Goal: Task Accomplishment & Management: Manage account settings

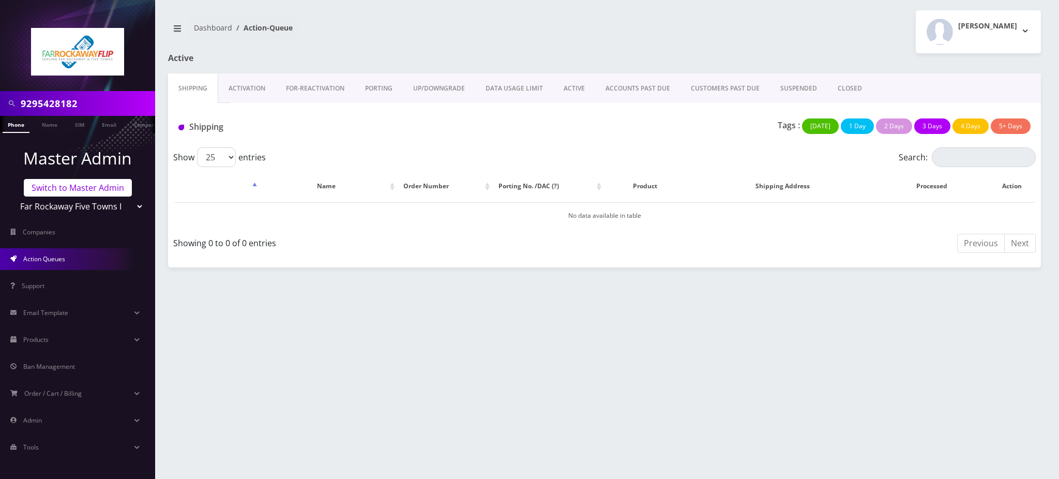
click at [55, 188] on link "Switch to Master Admin" at bounding box center [78, 188] width 108 height 18
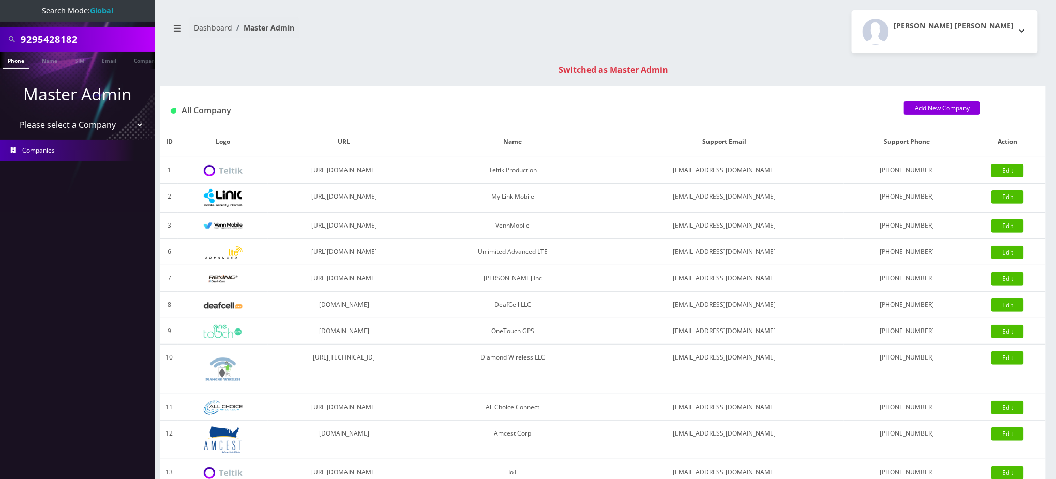
click at [0, 39] on div "9295428182" at bounding box center [77, 39] width 155 height 25
type input "[PERSON_NAME]"
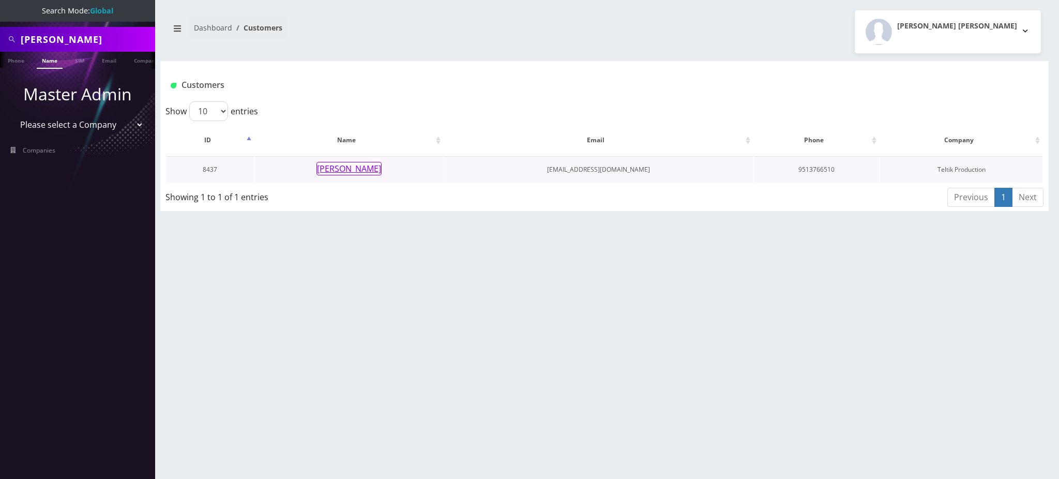
click at [364, 169] on button "George Ziemer" at bounding box center [348, 168] width 65 height 13
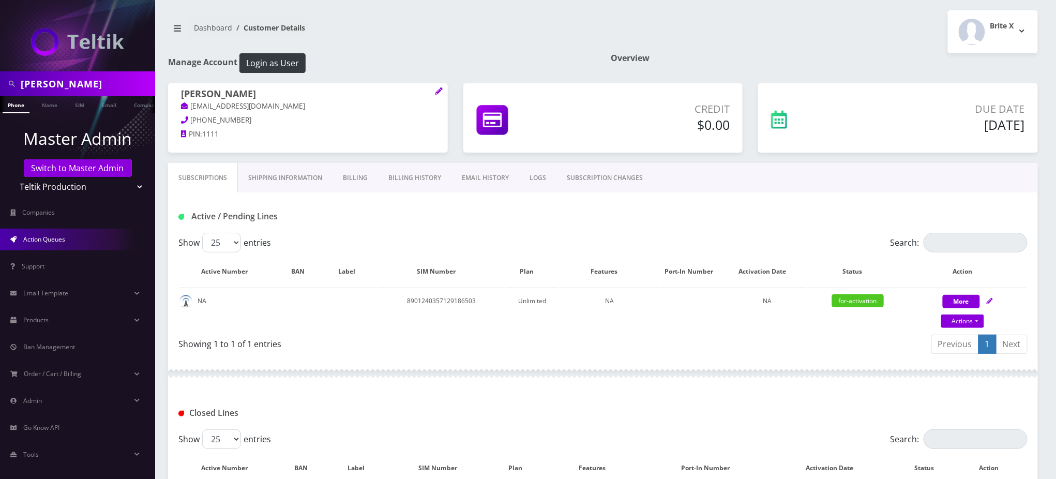
click at [66, 240] on link "Action Queues" at bounding box center [77, 240] width 155 height 22
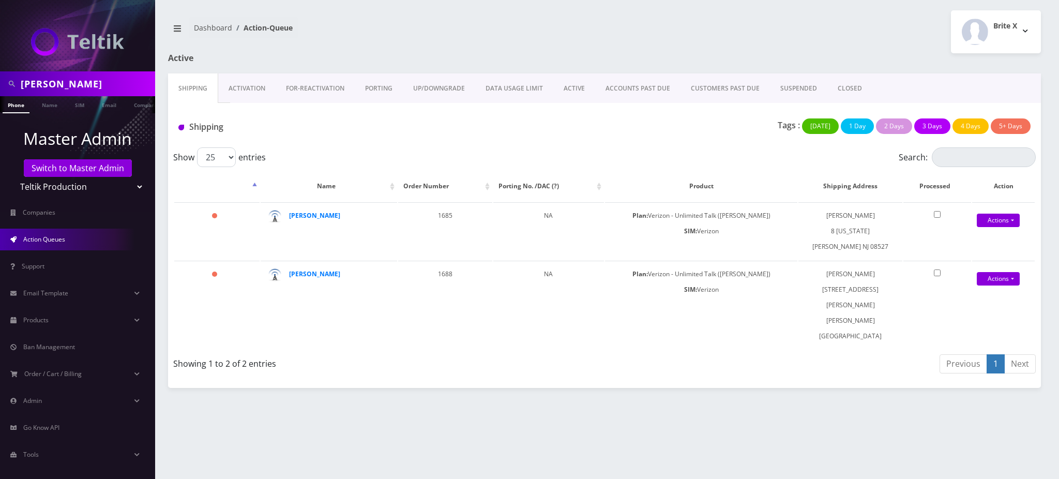
click at [253, 88] on link "Activation" at bounding box center [246, 88] width 57 height 30
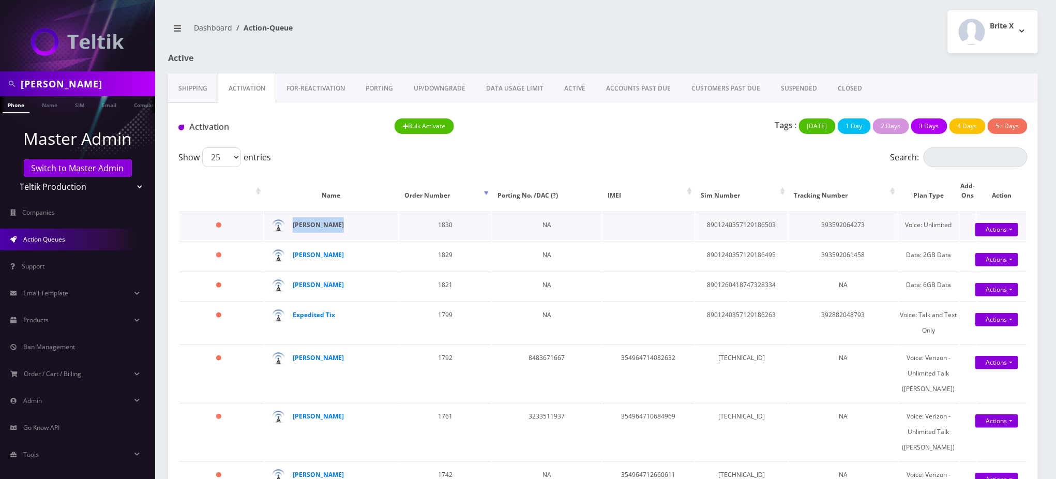
drag, startPoint x: 344, startPoint y: 224, endPoint x: 292, endPoint y: 226, distance: 52.8
click at [293, 226] on div "[PERSON_NAME]" at bounding box center [336, 225] width 86 height 16
click at [326, 226] on strong "[PERSON_NAME]" at bounding box center [318, 224] width 51 height 9
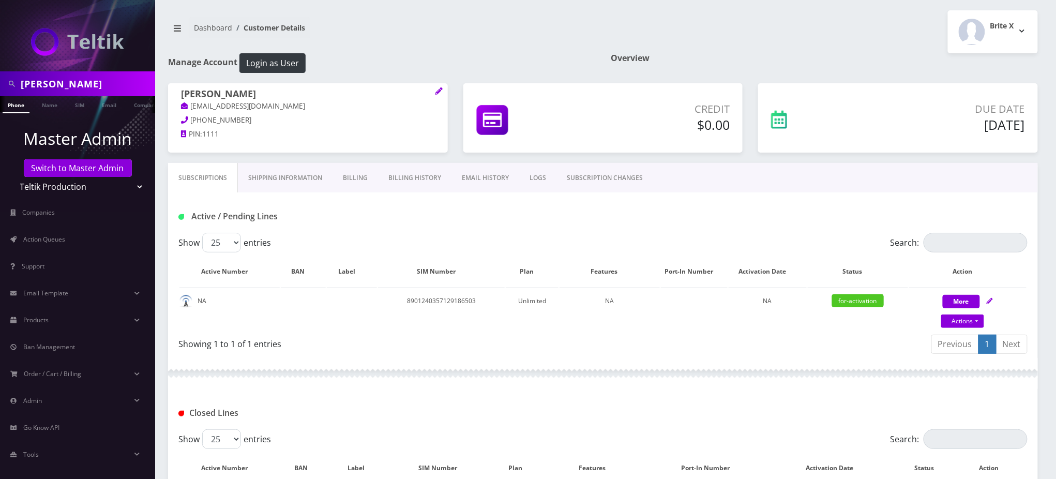
click at [480, 177] on link "EMAIL HISTORY" at bounding box center [485, 178] width 68 height 30
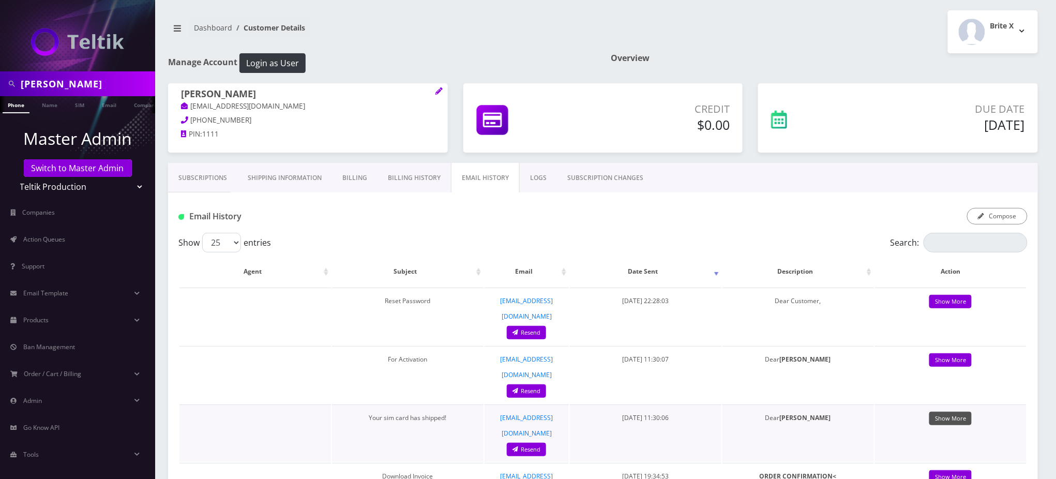
click at [968, 412] on link "Show More" at bounding box center [950, 419] width 42 height 14
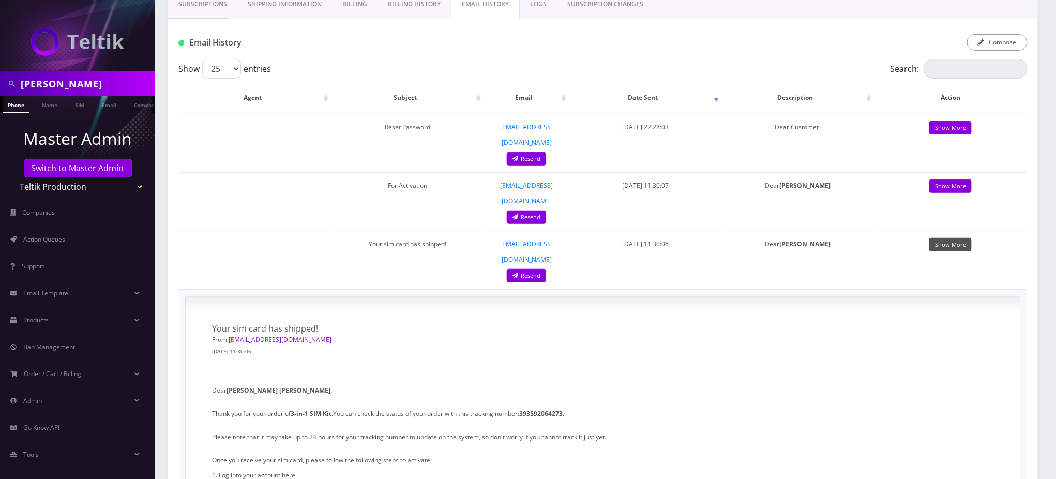
scroll to position [207, 0]
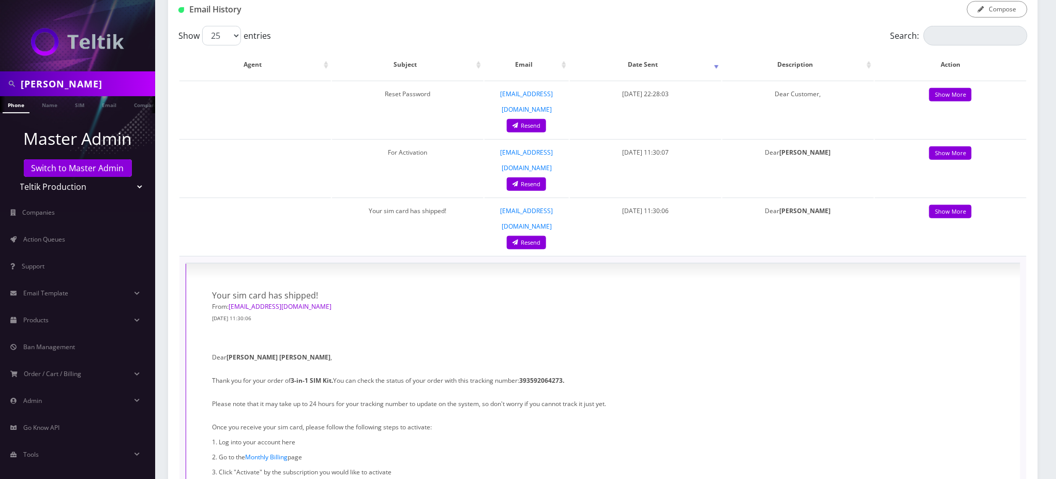
click at [552, 376] on strong "393592064273." at bounding box center [541, 380] width 45 height 9
copy strong "393592064273"
click at [388, 301] on p "From: support@teltik.com" at bounding box center [400, 306] width 376 height 11
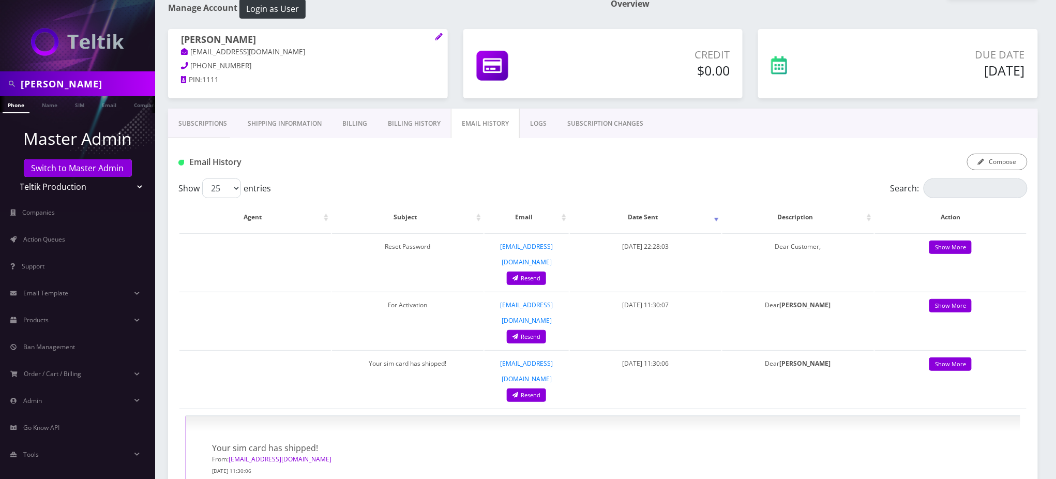
scroll to position [0, 0]
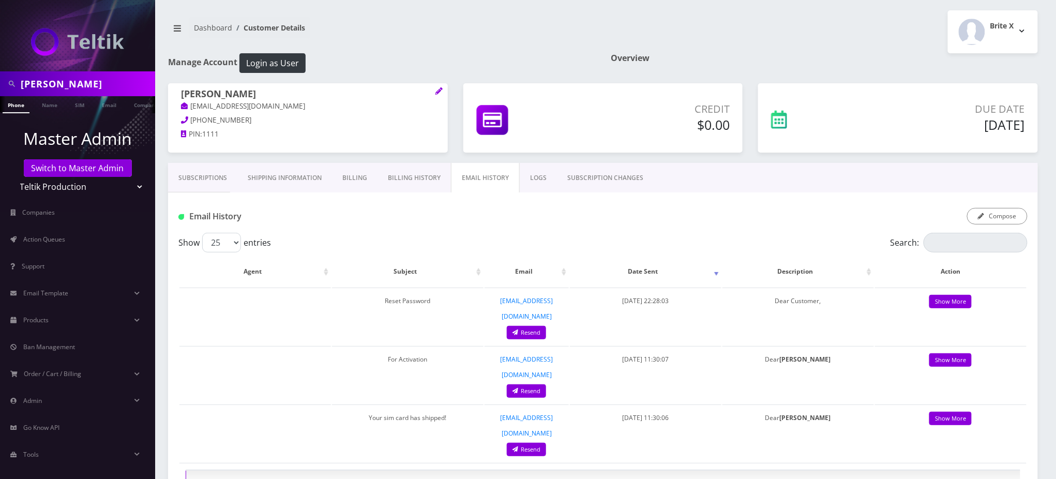
click at [338, 216] on h1 "Email History" at bounding box center [314, 216] width 272 height 10
click at [218, 178] on link "Subscriptions" at bounding box center [202, 178] width 69 height 30
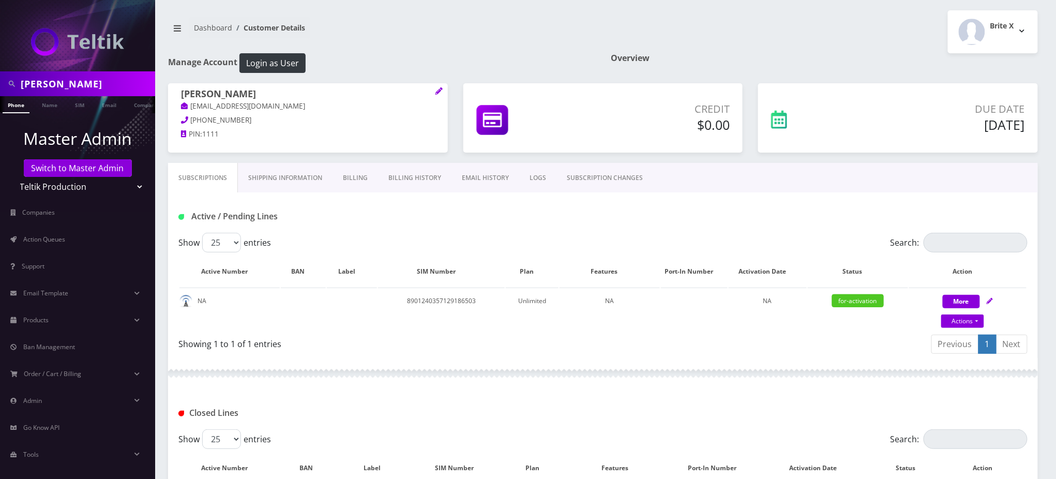
click at [202, 171] on link "Subscriptions" at bounding box center [203, 178] width 70 height 30
click at [436, 230] on div "Active / Pending Lines" at bounding box center [603, 212] width 870 height 40
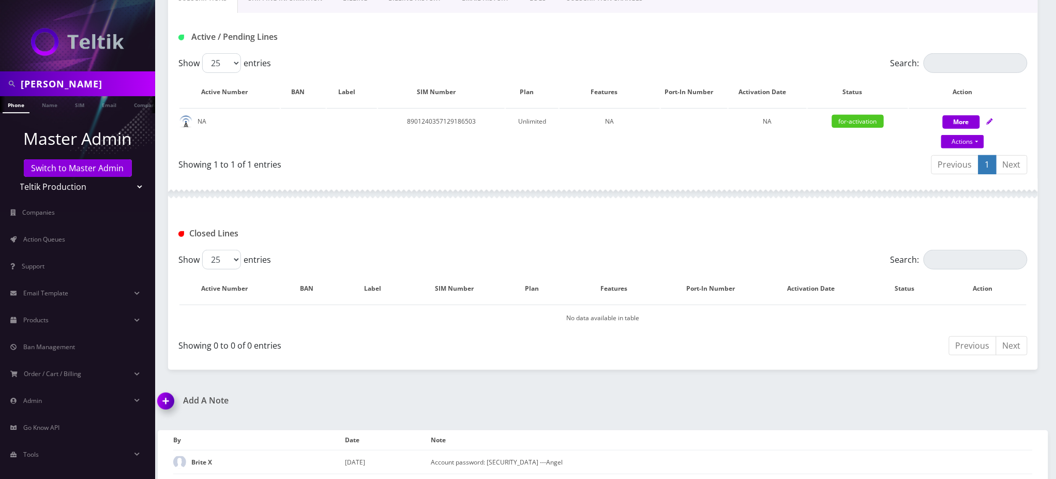
scroll to position [203, 0]
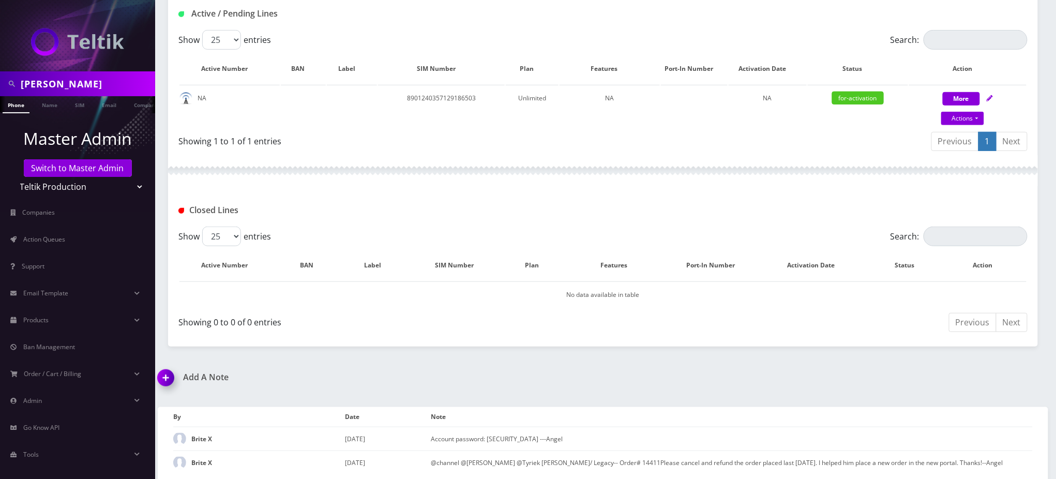
click at [337, 221] on div "Closed Lines" at bounding box center [603, 206] width 870 height 40
drag, startPoint x: 66, startPoint y: 83, endPoint x: 0, endPoint y: 79, distance: 66.3
click at [0, 79] on div "[PERSON_NAME]" at bounding box center [77, 83] width 155 height 25
click at [436, 215] on div "Closed Lines" at bounding box center [315, 210] width 288 height 17
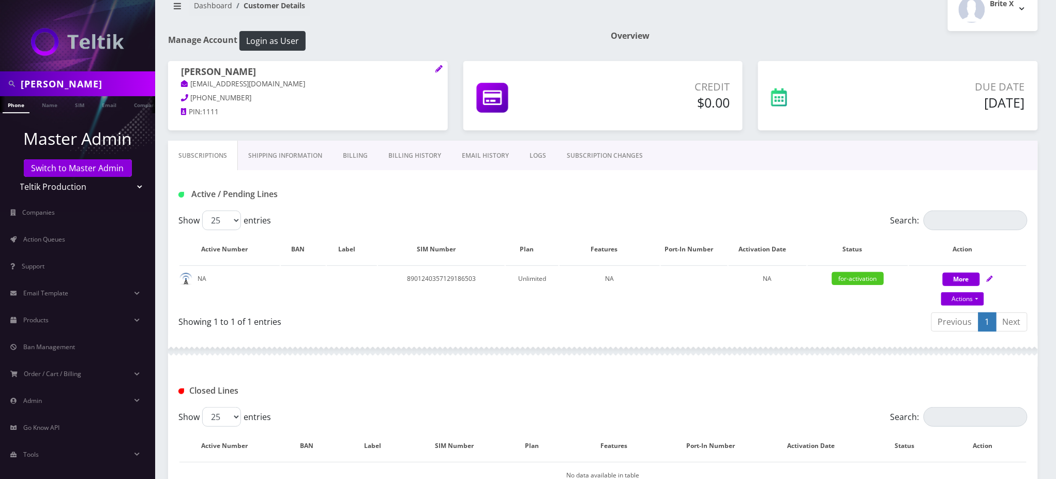
scroll to position [0, 0]
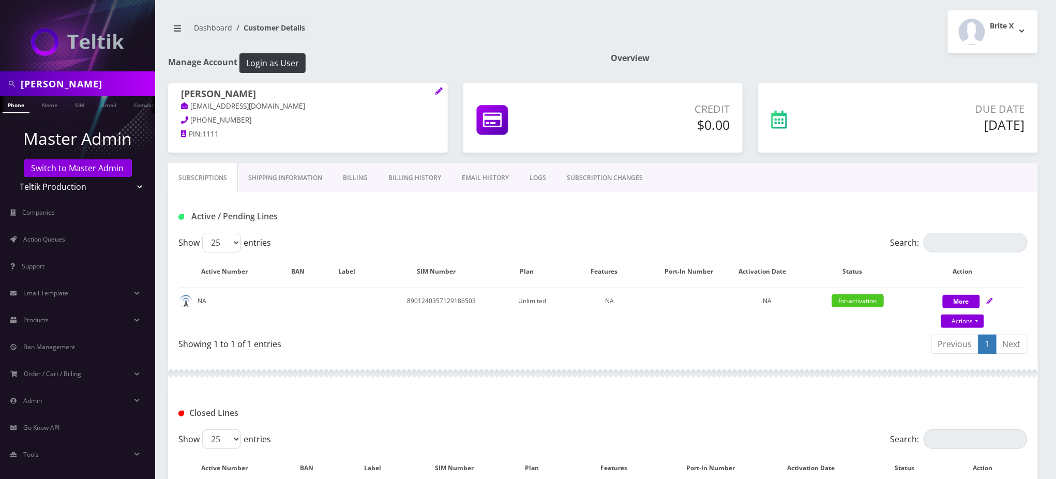
click at [425, 176] on link "Billing History" at bounding box center [414, 178] width 73 height 30
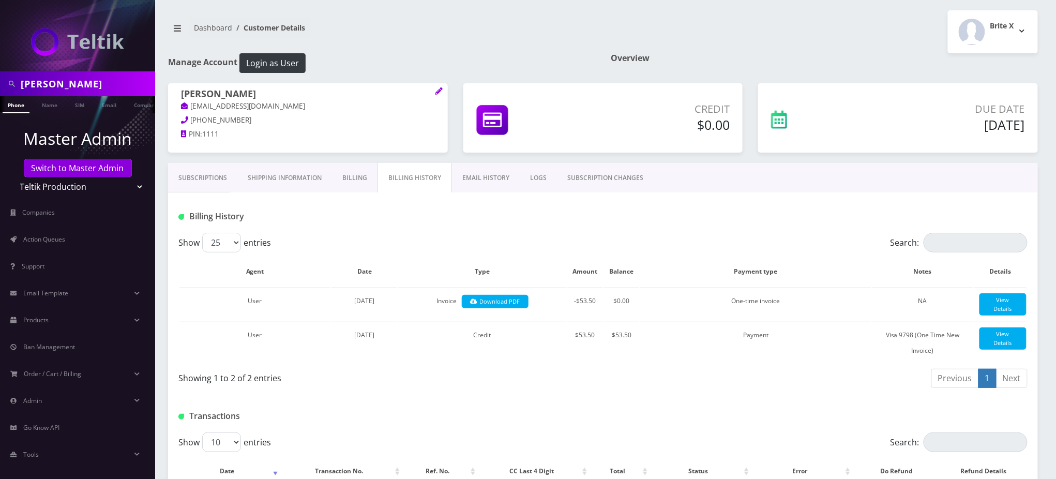
click at [475, 181] on link "EMAIL HISTORY" at bounding box center [486, 178] width 68 height 30
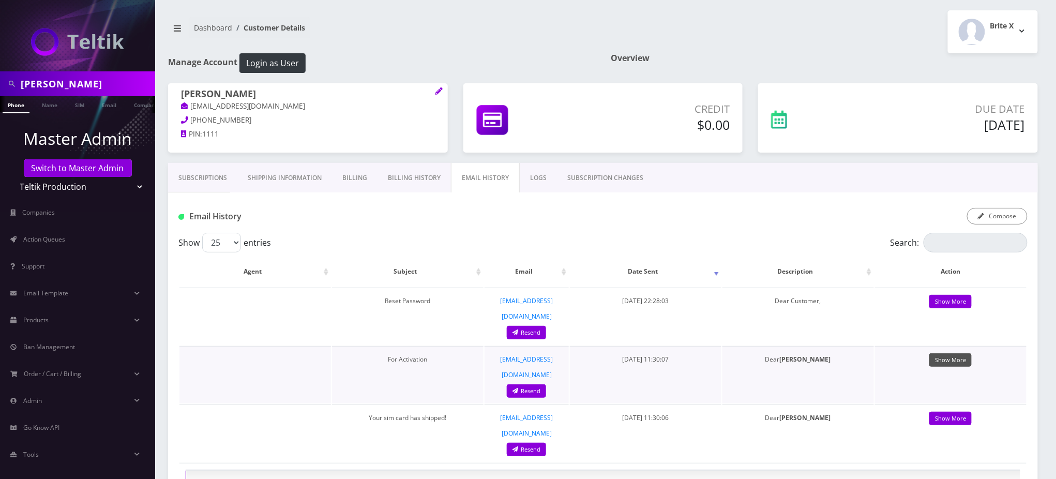
click at [955, 353] on link "Show More" at bounding box center [950, 360] width 42 height 14
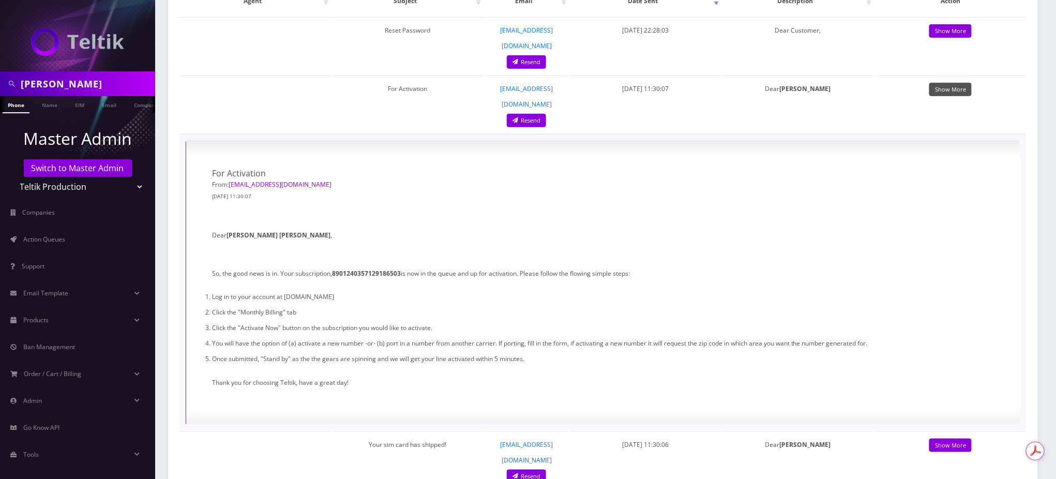
scroll to position [276, 0]
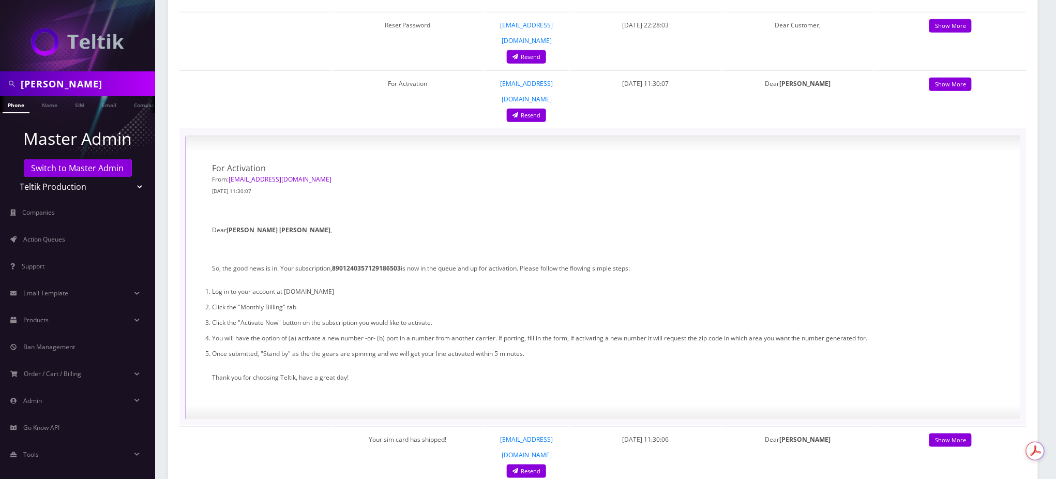
click at [347, 162] on h1 "For Activation" at bounding box center [400, 167] width 376 height 11
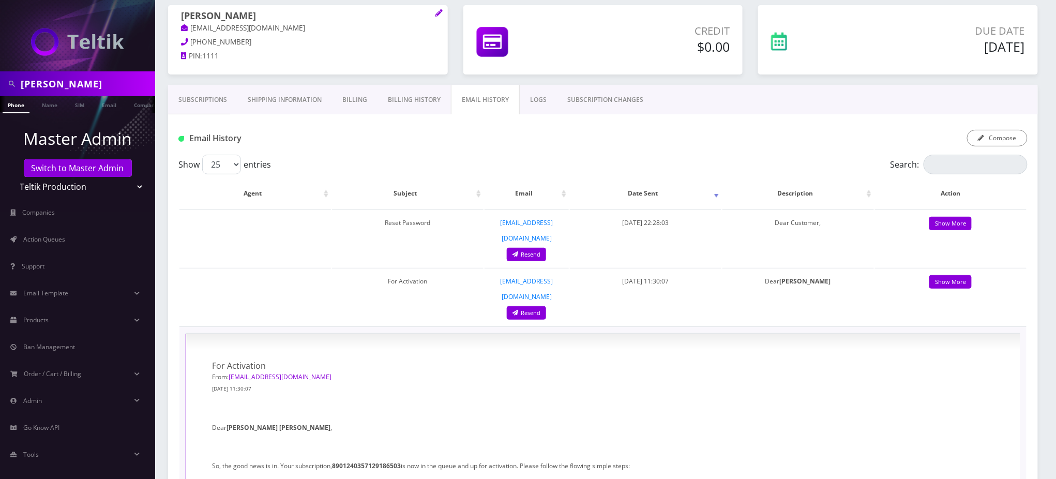
scroll to position [0, 0]
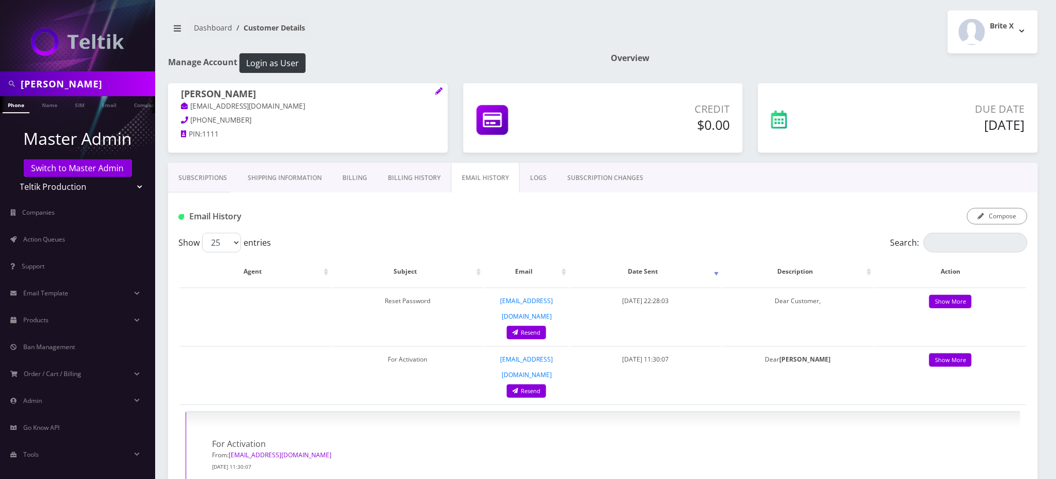
click at [442, 58] on h1 "Manage Account Login as User" at bounding box center [381, 63] width 427 height 20
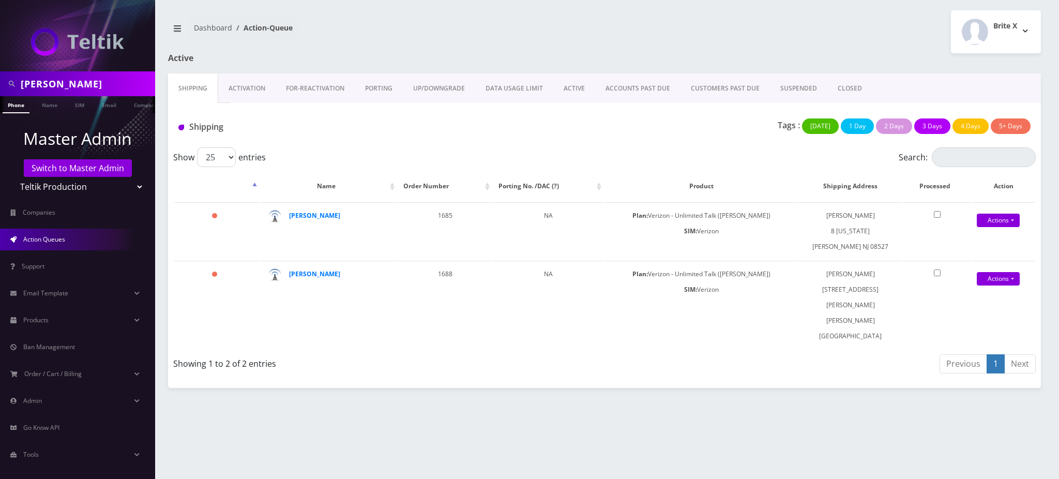
click at [54, 243] on link "Action Queues" at bounding box center [77, 240] width 155 height 22
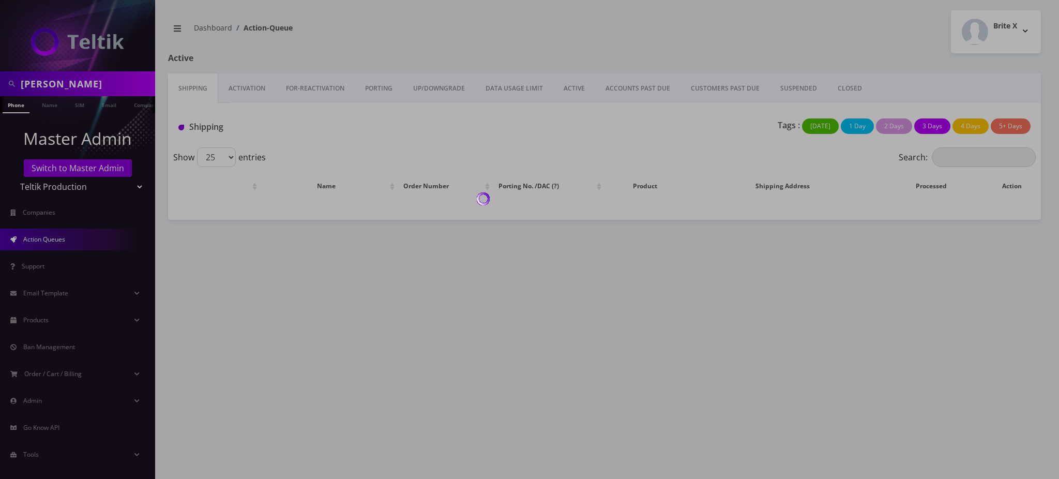
click at [249, 88] on div at bounding box center [529, 239] width 1059 height 479
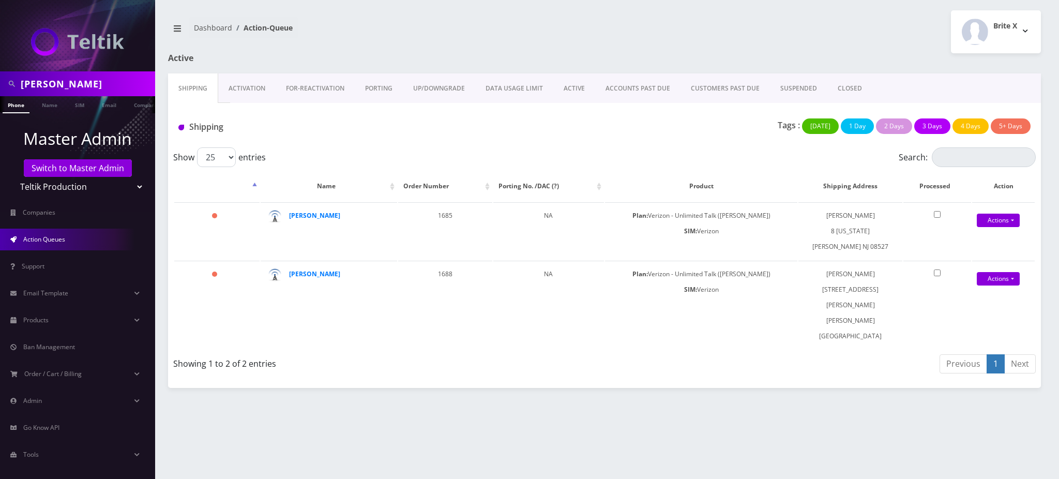
click at [250, 87] on link "Activation" at bounding box center [246, 88] width 57 height 30
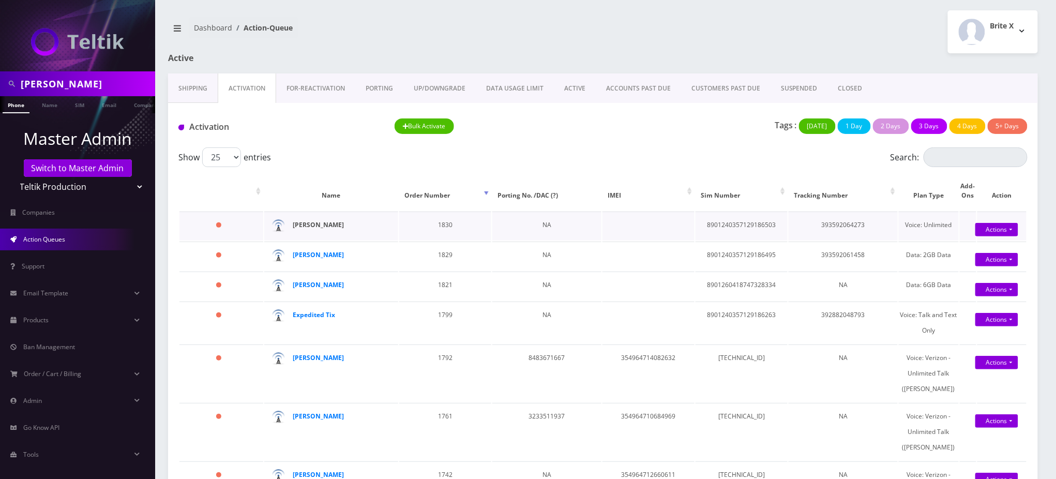
click at [324, 223] on strong "[PERSON_NAME]" at bounding box center [318, 224] width 51 height 9
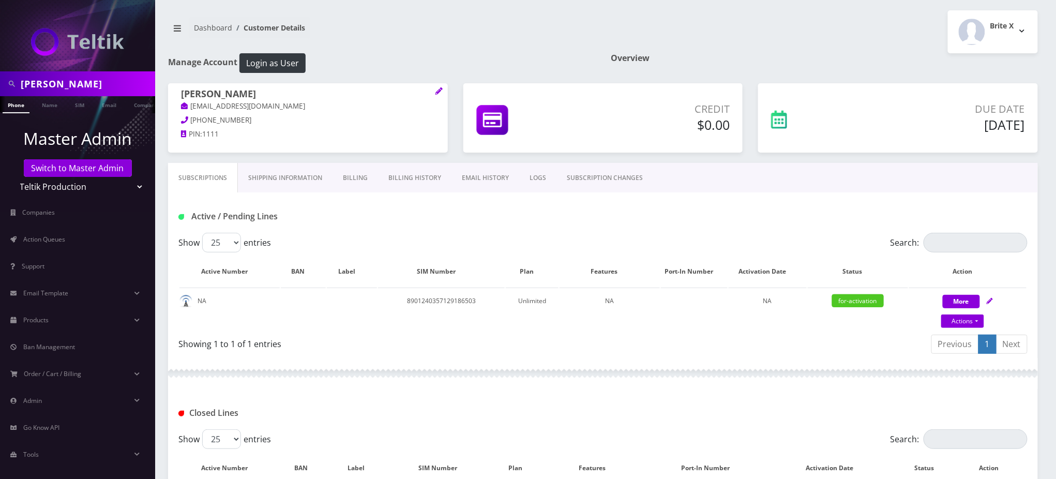
click at [477, 183] on link "EMAIL HISTORY" at bounding box center [485, 178] width 68 height 30
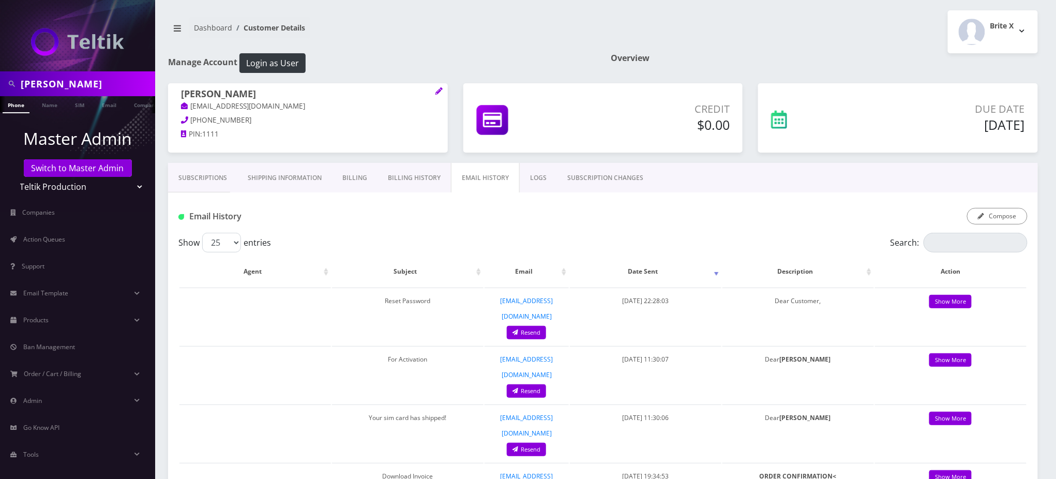
click at [477, 208] on div "Compose" at bounding box center [747, 216] width 577 height 17
click at [708, 230] on div "Email History Compose" at bounding box center [603, 212] width 870 height 40
click at [632, 223] on div "Compose" at bounding box center [747, 216] width 577 height 17
click at [201, 180] on link "Subscriptions" at bounding box center [202, 178] width 69 height 30
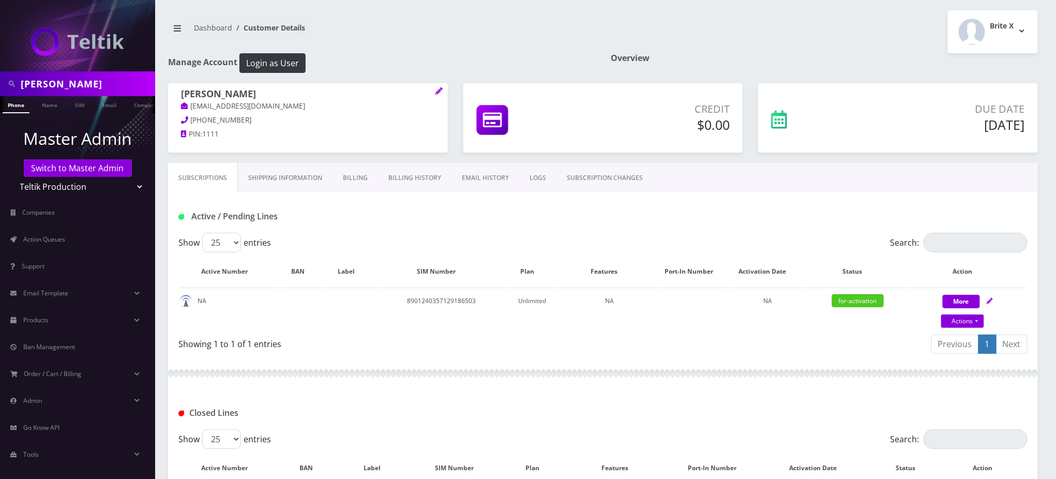
click at [386, 48] on div "Dashboard Customer Details Brite X Logout" at bounding box center [602, 31] width 885 height 43
